Goal: Book appointment/travel/reservation

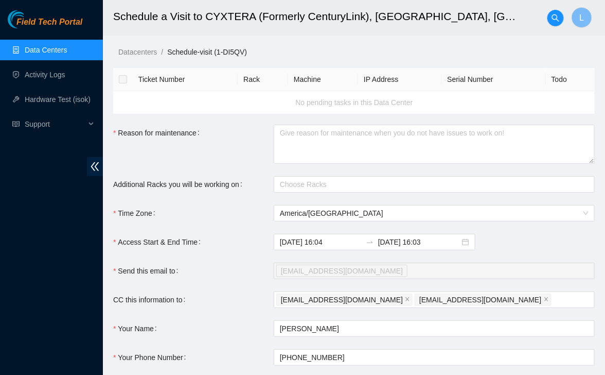
click at [41, 17] on span "Field Tech Portal" at bounding box center [49, 22] width 66 height 10
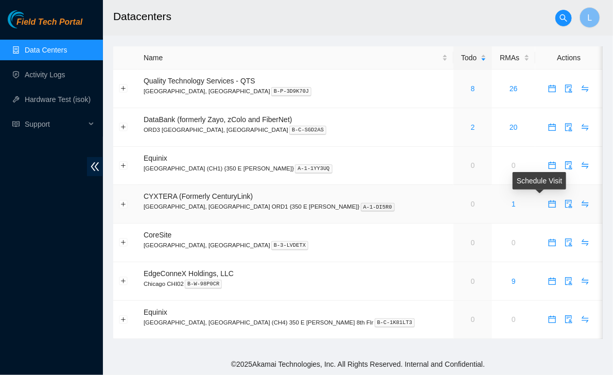
click at [548, 207] on icon "calendar" at bounding box center [552, 204] width 8 height 8
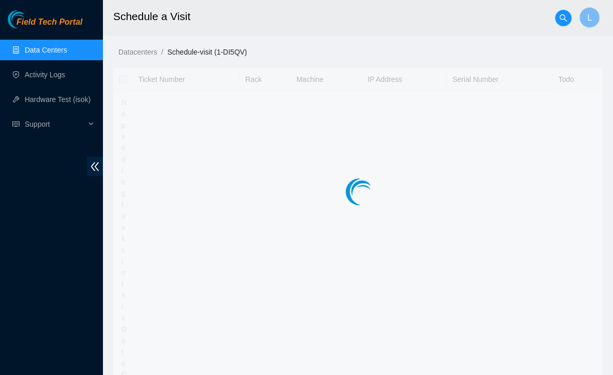
type input "2025-10-09 16:43"
type input "2025-10-10 16:42"
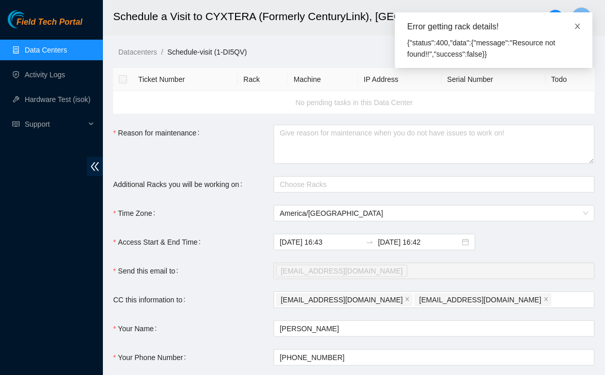
click at [579, 26] on icon "close" at bounding box center [577, 26] width 7 height 7
